Goal: Task Accomplishment & Management: Use online tool/utility

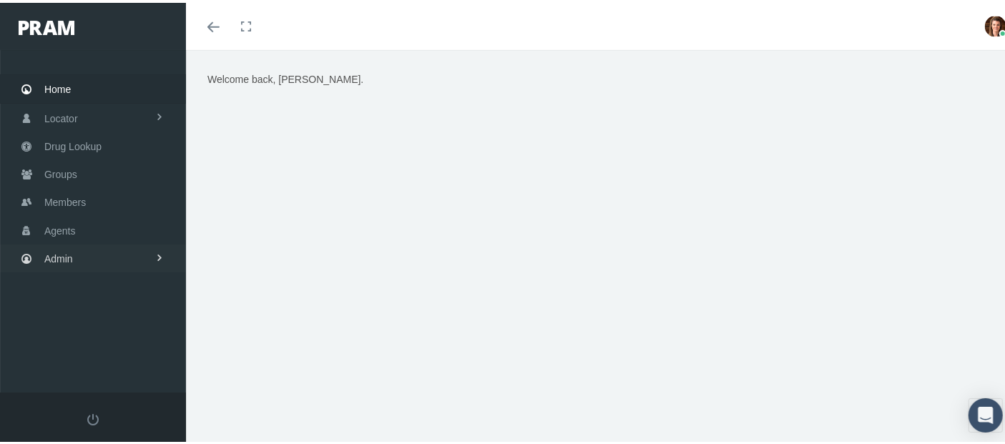
click at [66, 260] on span "Admin" at bounding box center [58, 255] width 29 height 27
click at [120, 367] on link "Group Billing" at bounding box center [93, 366] width 186 height 25
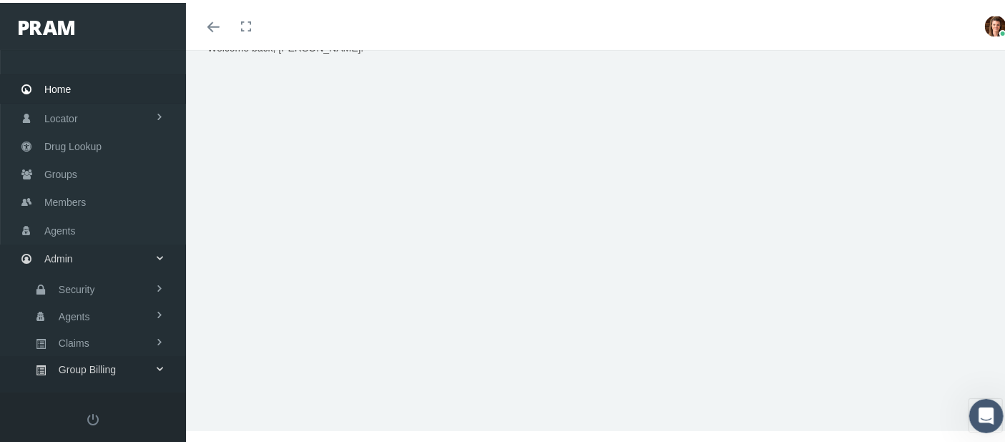
click at [156, 365] on span at bounding box center [159, 366] width 24 height 10
click at [152, 367] on link "Group Billing" at bounding box center [93, 366] width 186 height 25
click at [124, 386] on span "Billing Activity By Group" at bounding box center [109, 396] width 106 height 24
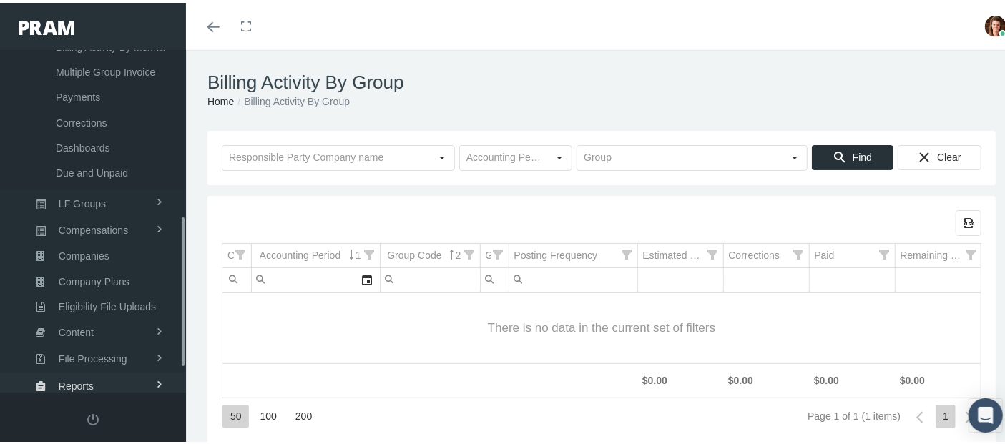
scroll to position [379, 0]
click at [93, 90] on span "Payments" at bounding box center [78, 91] width 44 height 24
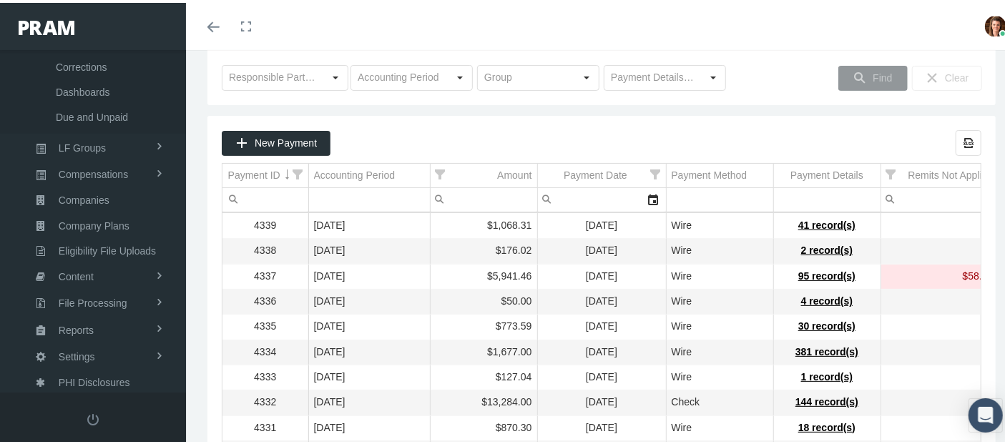
scroll to position [93, 0]
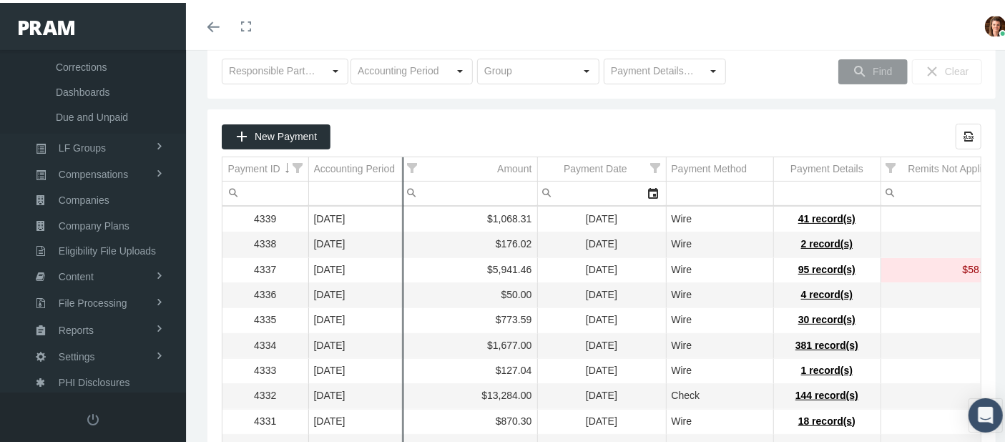
drag, startPoint x: 428, startPoint y: 160, endPoint x: 401, endPoint y: 161, distance: 27.9
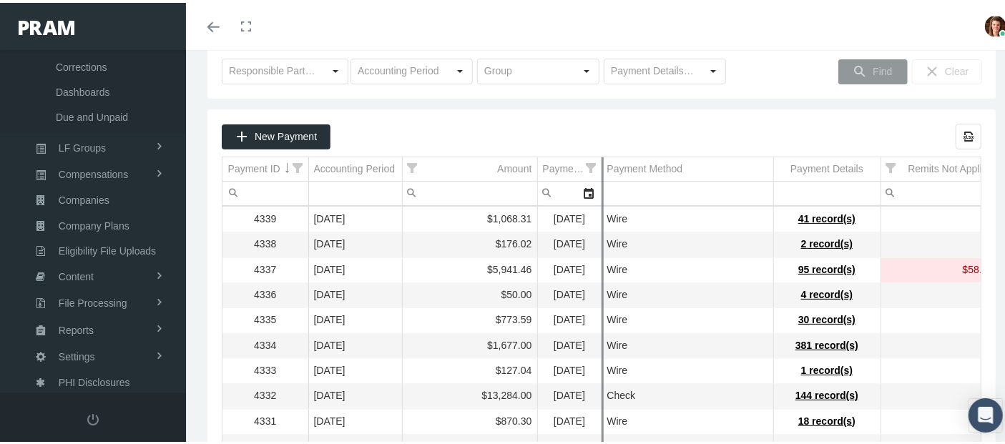
drag, startPoint x: 665, startPoint y: 161, endPoint x: 602, endPoint y: 162, distance: 63.7
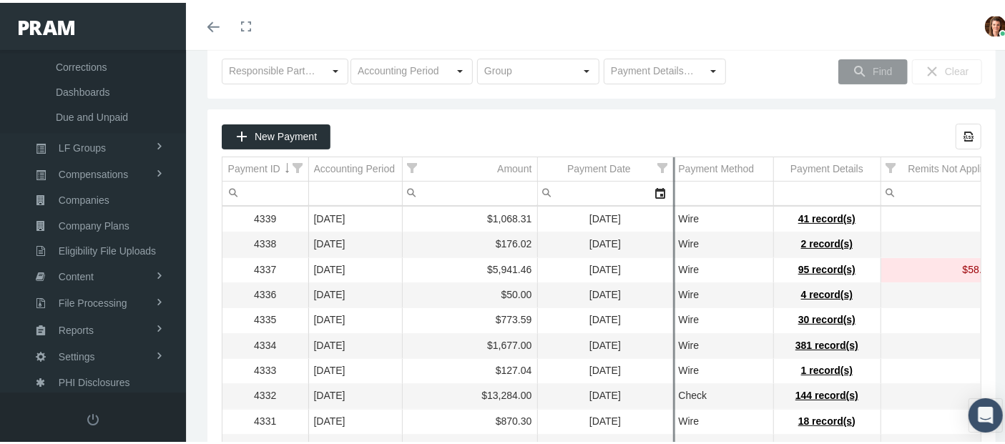
drag, startPoint x: 602, startPoint y: 160, endPoint x: 609, endPoint y: 157, distance: 7.5
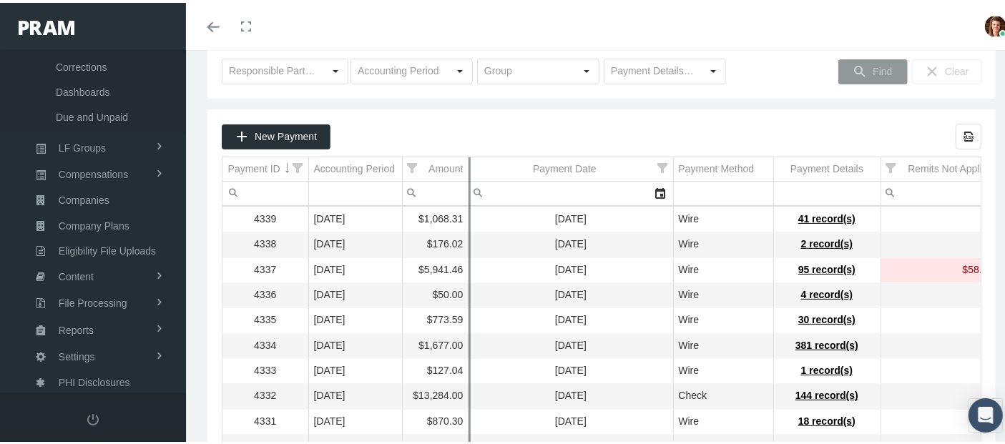
drag, startPoint x: 537, startPoint y: 164, endPoint x: 469, endPoint y: 170, distance: 68.2
click at [207, 24] on link "Toggle menubar" at bounding box center [214, 23] width 34 height 47
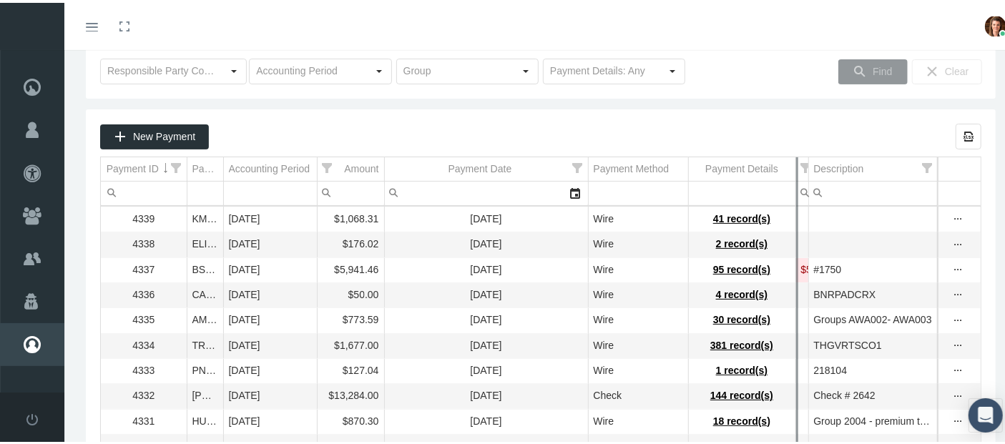
drag, startPoint x: 901, startPoint y: 167, endPoint x: 795, endPoint y: 170, distance: 105.2
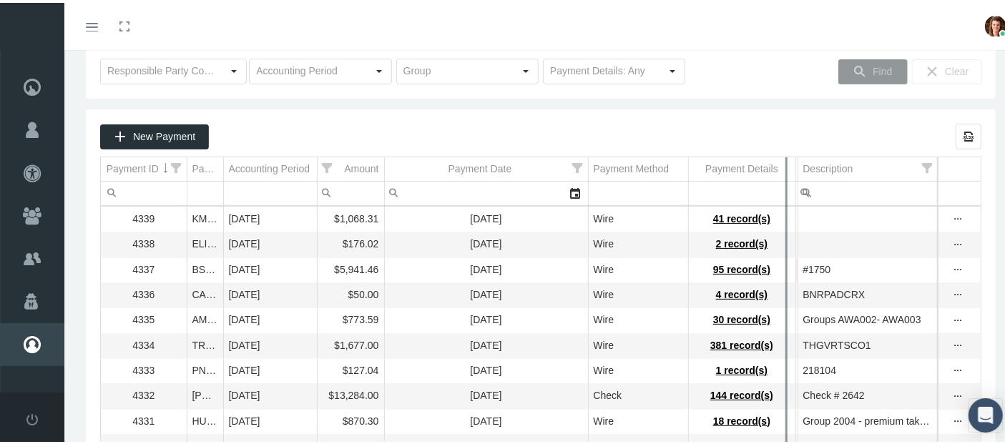
drag, startPoint x: 795, startPoint y: 160, endPoint x: 693, endPoint y: 169, distance: 102.6
click at [610, 167] on body "Toggle Fullscreen Toggle navigation Toggle menubar Toggle fullscreen Profile Lo…" at bounding box center [508, 129] width 1017 height 444
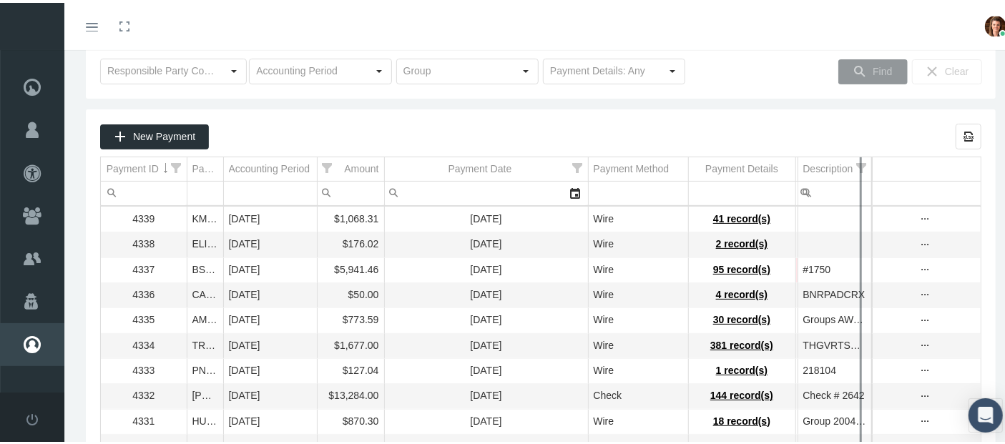
drag, startPoint x: 926, startPoint y: 162, endPoint x: 913, endPoint y: 157, distance: 14.3
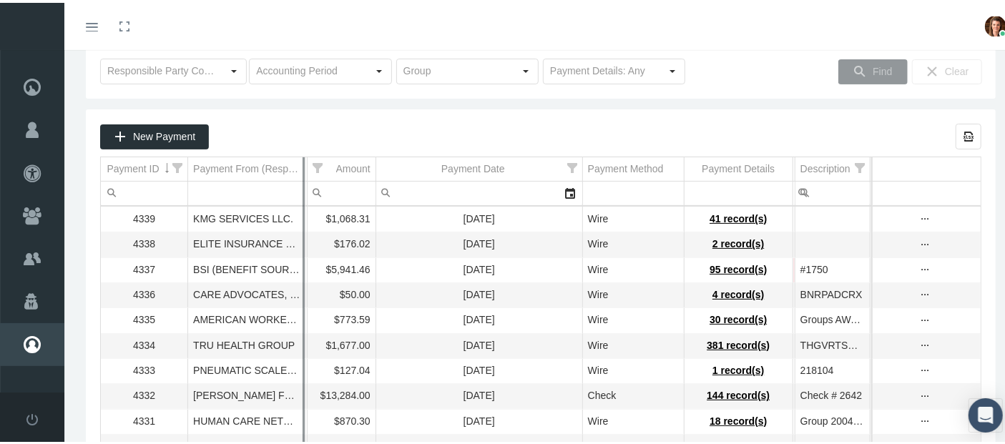
drag, startPoint x: 212, startPoint y: 166, endPoint x: 333, endPoint y: 172, distance: 121.8
